Goal: Task Accomplishment & Management: Complete application form

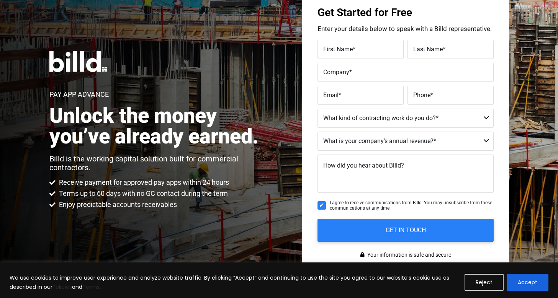
scroll to position [115, 0]
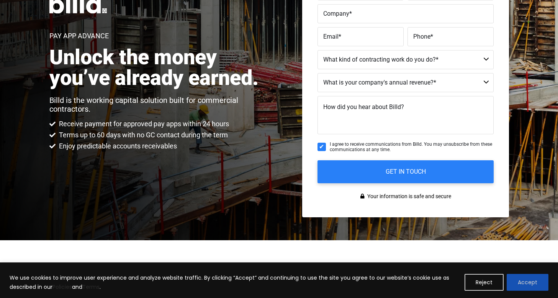
click at [521, 283] on button "Accept" at bounding box center [527, 282] width 42 height 17
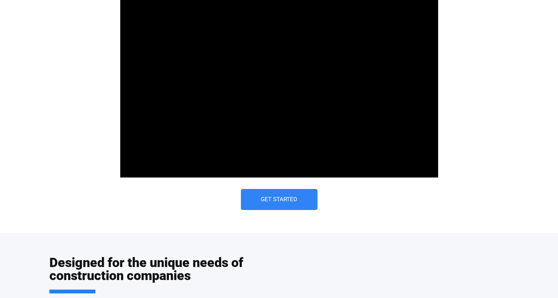
scroll to position [421, 0]
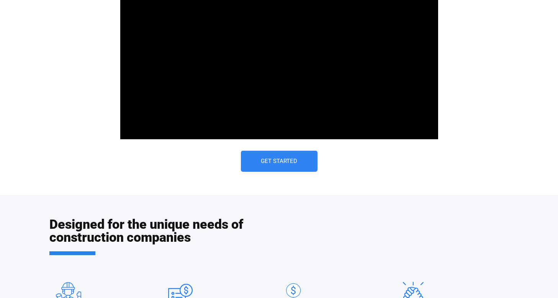
click at [303, 161] on link "Get Started" at bounding box center [279, 161] width 77 height 21
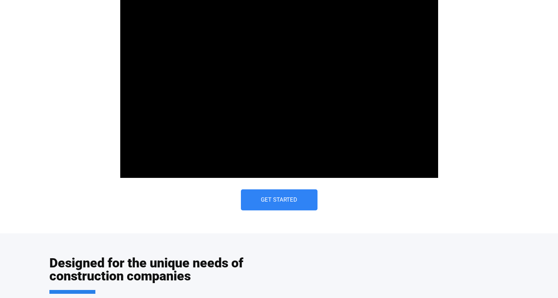
scroll to position [383, 0]
click at [261, 205] on link "Get Started" at bounding box center [279, 199] width 77 height 21
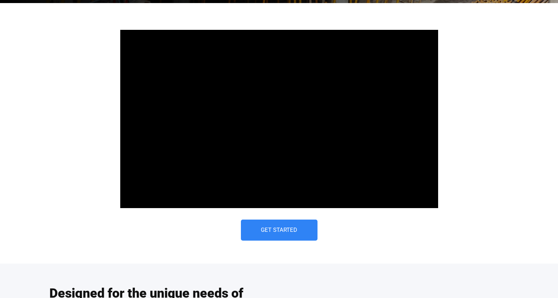
scroll to position [421, 0]
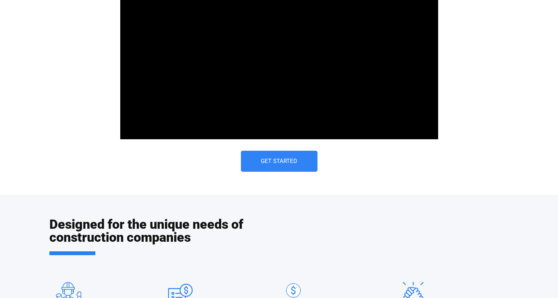
click at [301, 162] on span "Get Started" at bounding box center [279, 161] width 46 height 6
click at [237, 154] on div "Get Started" at bounding box center [278, 161] width 325 height 21
